Goal: Transaction & Acquisition: Download file/media

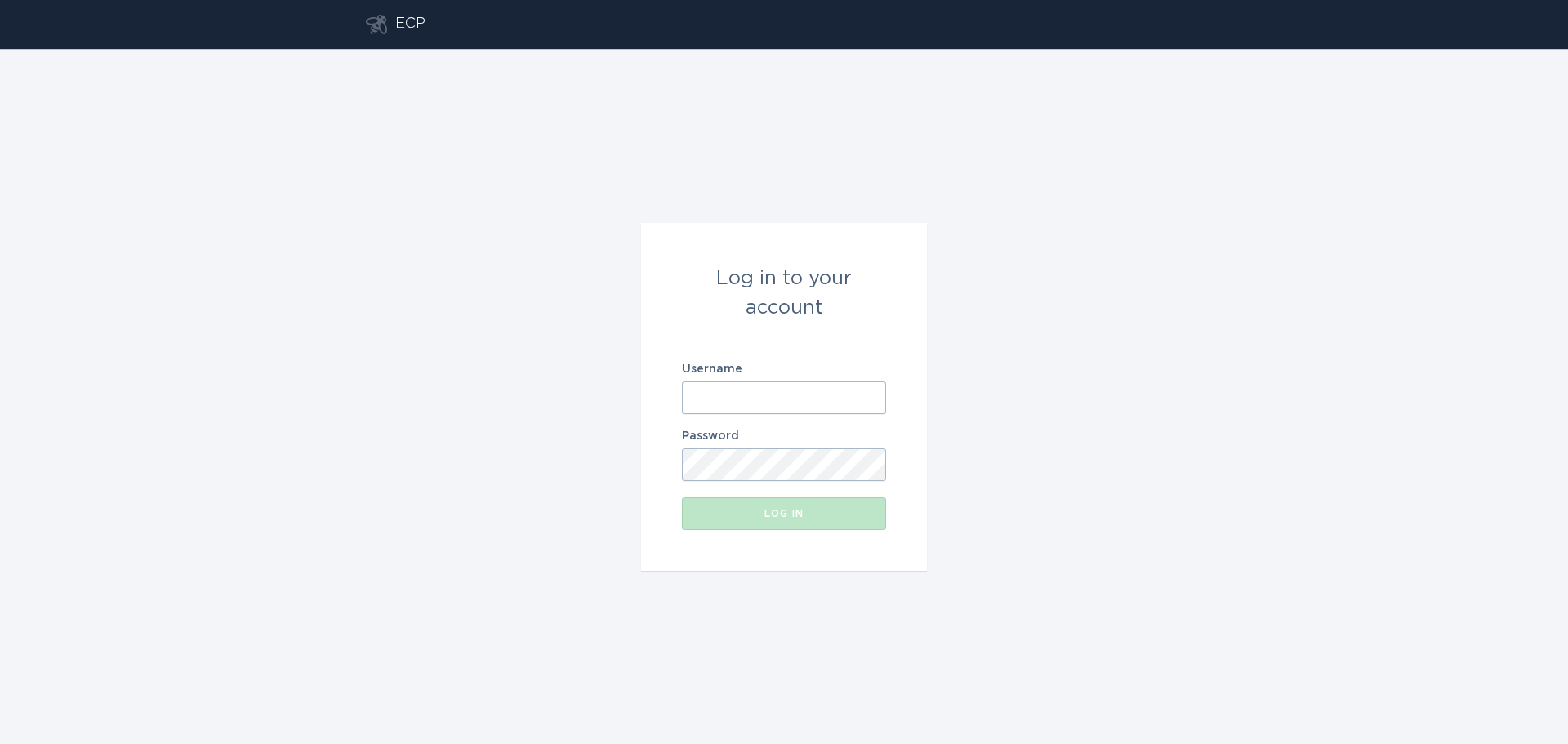
type input "[EMAIL_ADDRESS][DOMAIN_NAME]"
click at [757, 521] on button "Log in" at bounding box center [784, 514] width 204 height 32
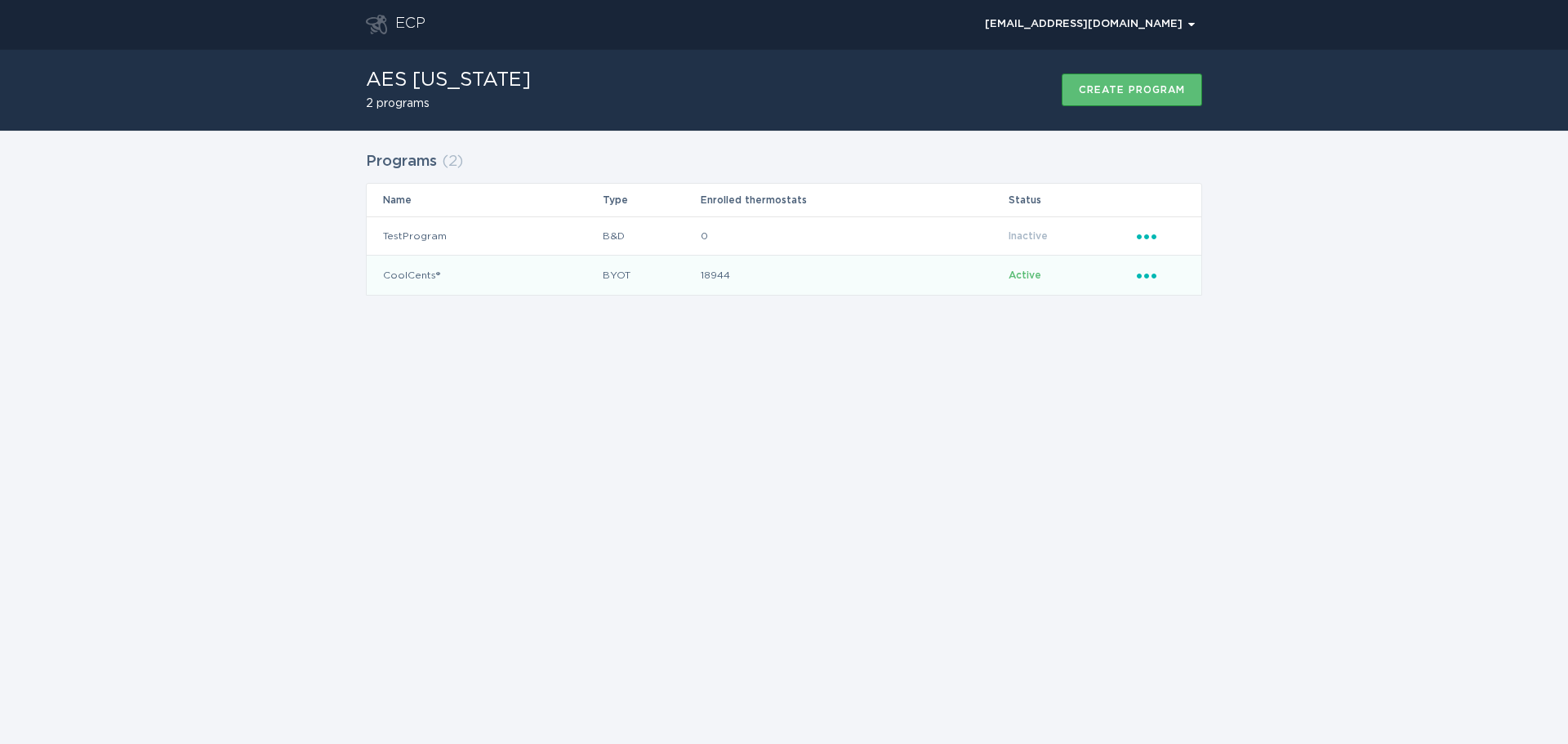
click at [1150, 274] on icon "Ellipsis" at bounding box center [1149, 273] width 23 height 14
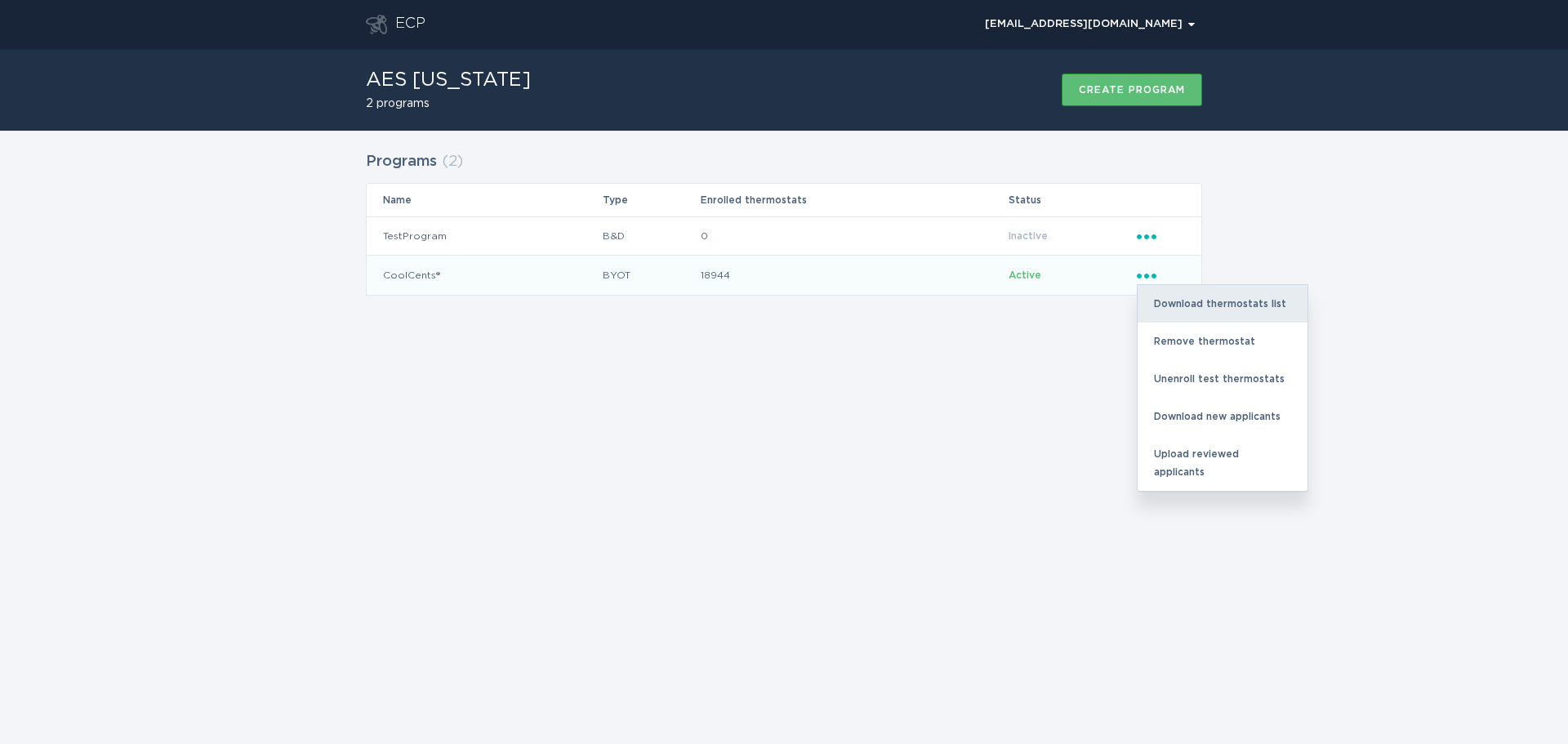
click at [1191, 305] on div "Download thermostats list" at bounding box center [1222, 304] width 170 height 37
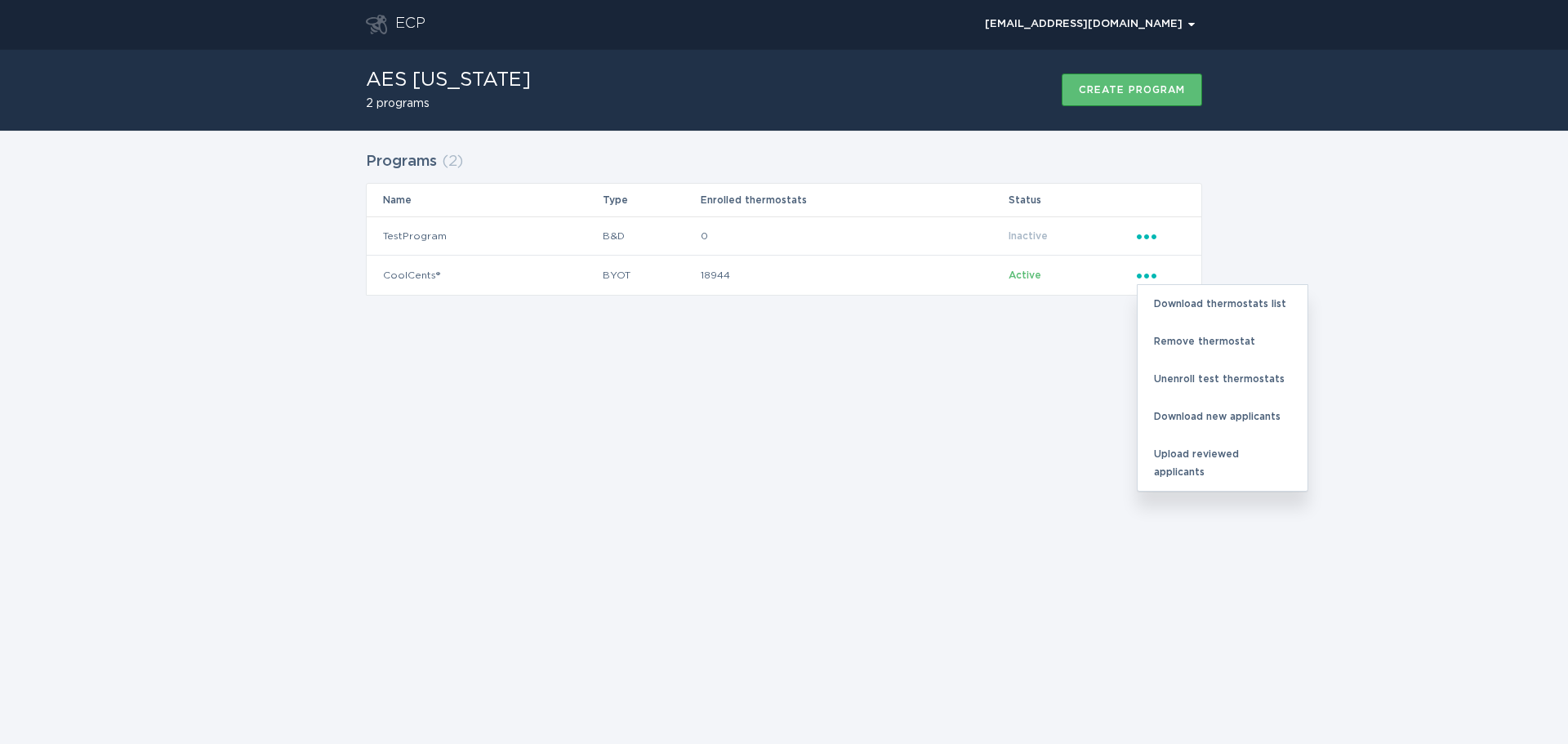
click at [966, 395] on div "ECP [EMAIL_ADDRESS][DOMAIN_NAME] Chevron AES [US_STATE] 2 programs Create progr…" at bounding box center [784, 372] width 1568 height 744
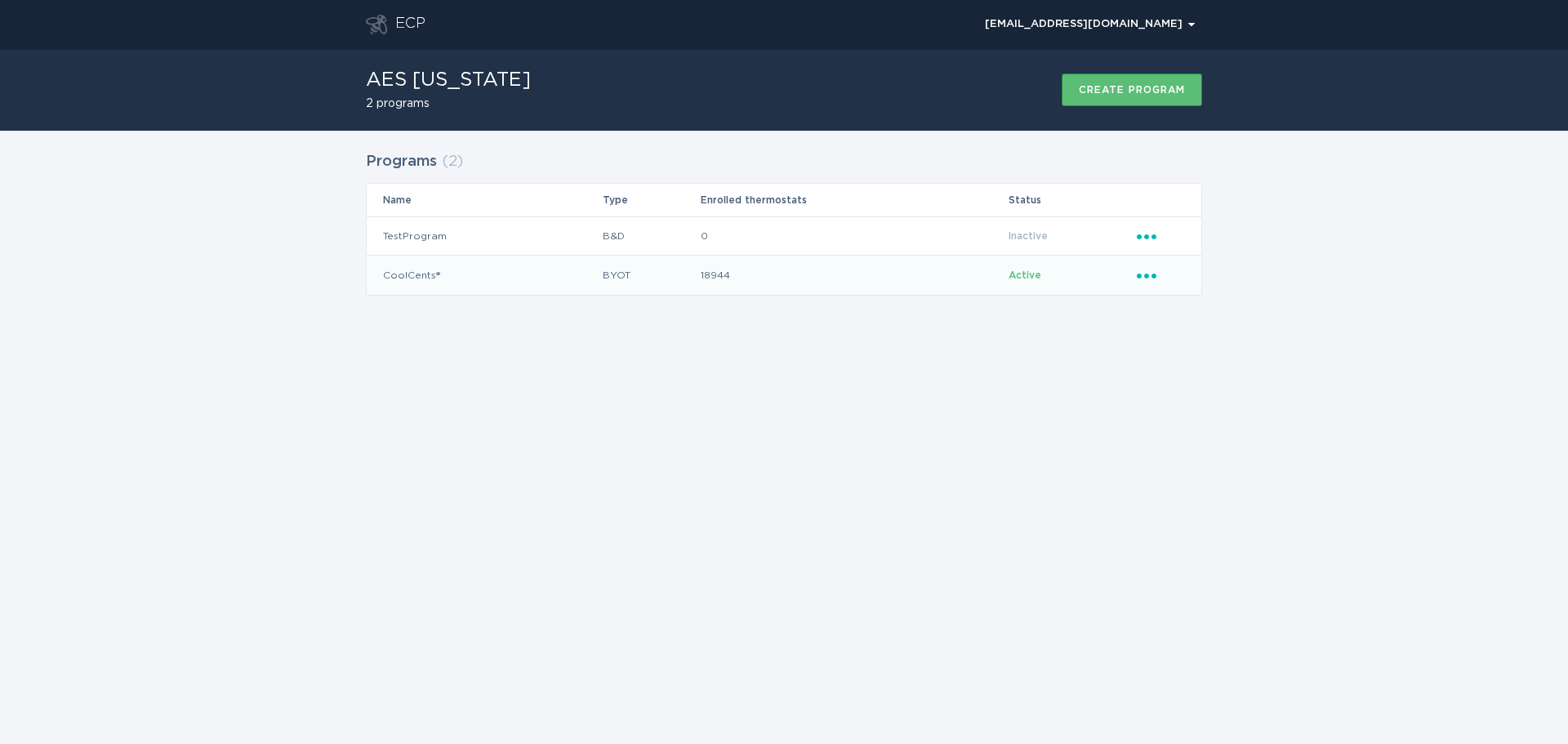
click at [1150, 277] on icon "Ellipsis" at bounding box center [1149, 273] width 23 height 14
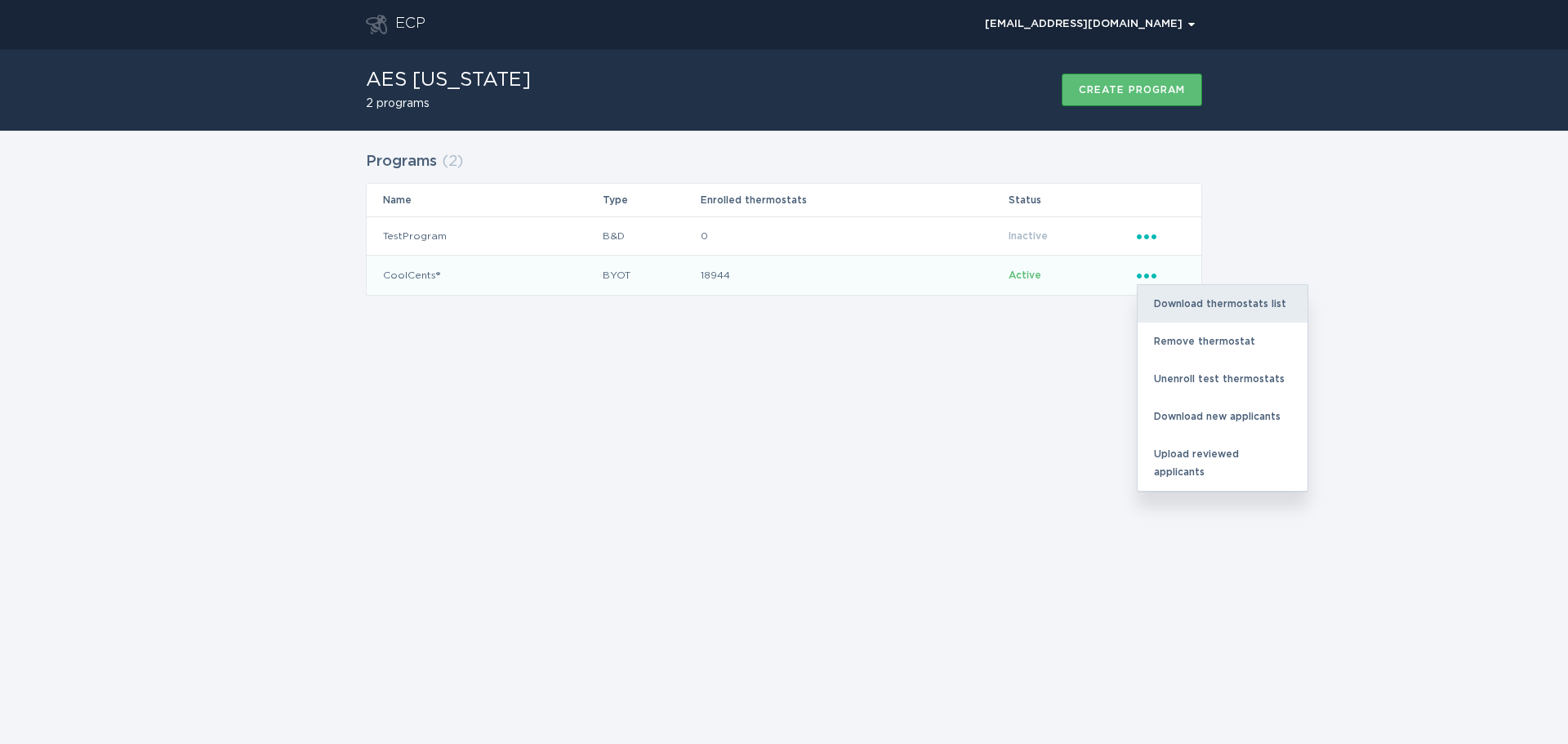
click at [1193, 311] on div "Download thermostats list" at bounding box center [1222, 304] width 170 height 37
